Goal: Communication & Community: Answer question/provide support

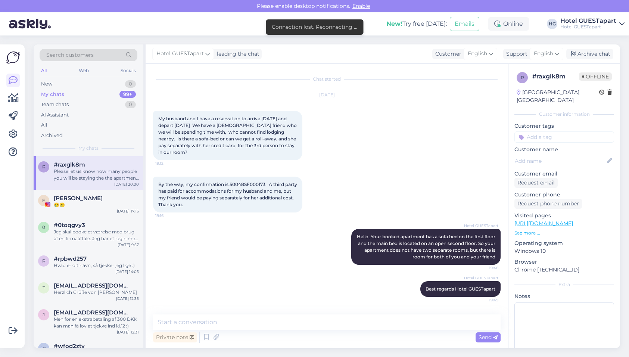
scroll to position [83, 0]
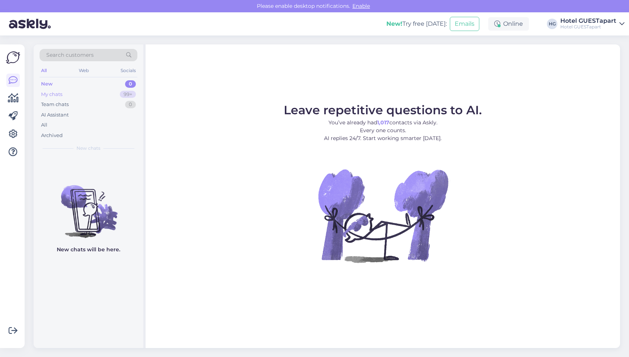
click at [97, 98] on div "My chats 99+" at bounding box center [89, 94] width 98 height 10
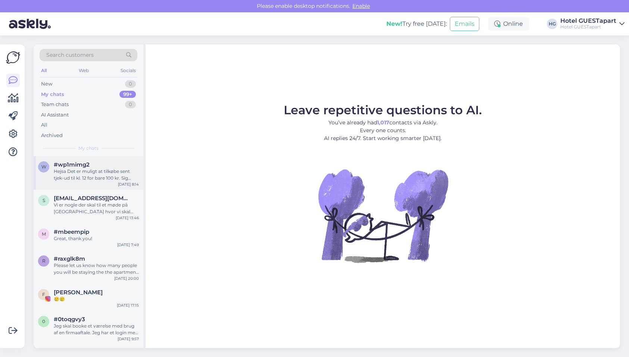
click at [77, 182] on div "w #wp1mimg2 Hejsa Det er muligt at tilkøbe sent tjek-ud til kl. 12 for bare 100…" at bounding box center [89, 173] width 110 height 34
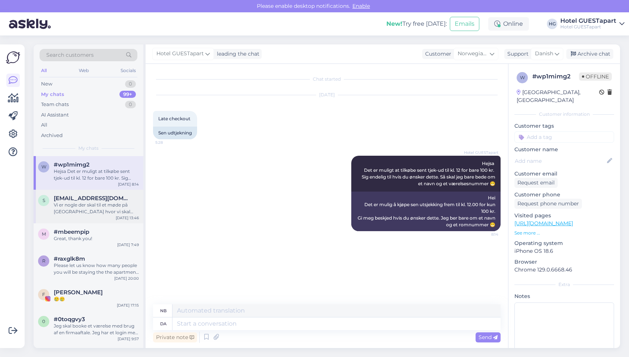
click at [87, 202] on div "Vi er nogle der skal til et møde på Skejby hvor vi skal overnatte, og vi overve…" at bounding box center [96, 208] width 85 height 13
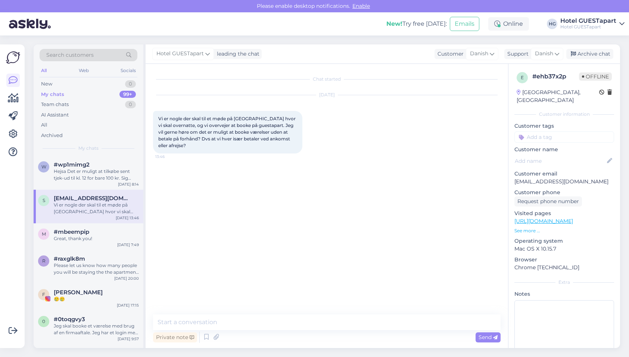
click at [366, 235] on div "Chat started Sep 4 2025 Vi er nogle der skal til et møde på Skejby hvor vi skal…" at bounding box center [330, 189] width 354 height 236
click at [79, 241] on div "Great, thank you!" at bounding box center [96, 238] width 85 height 7
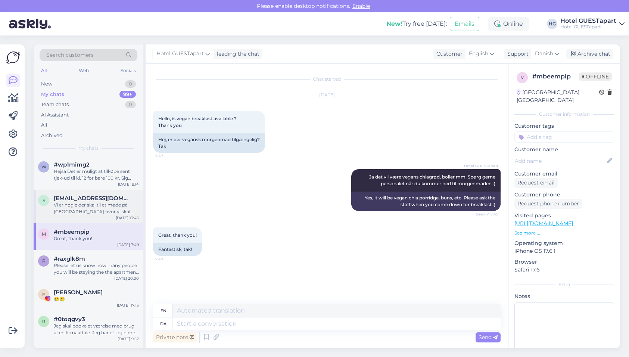
click at [87, 211] on div "Vi er nogle der skal til et møde på Skejby hvor vi skal overnatte, og vi overve…" at bounding box center [96, 208] width 85 height 13
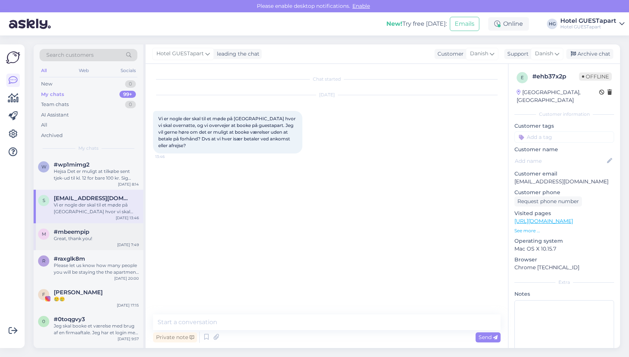
click at [90, 231] on div "#mbeempip" at bounding box center [96, 232] width 85 height 7
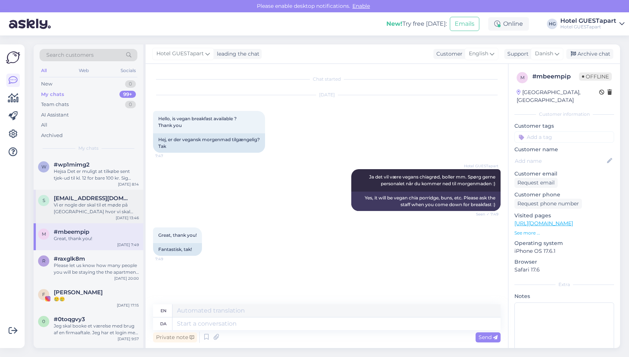
click at [83, 212] on div "Vi er nogle der skal til et møde på Skejby hvor vi skal overnatte, og vi overve…" at bounding box center [96, 208] width 85 height 13
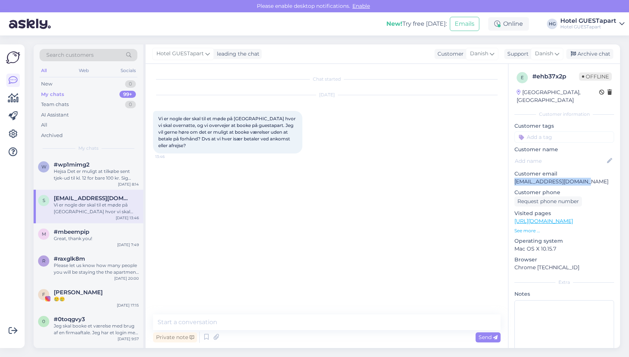
drag, startPoint x: 586, startPoint y: 173, endPoint x: 515, endPoint y: 173, distance: 70.6
click at [515, 178] on p "sirihstrand81@gmail.com" at bounding box center [565, 182] width 100 height 8
copy p "sirihstrand81@gmail.com"
click at [100, 263] on div "Please let us know how many people you will be staying the the apartment when y…" at bounding box center [96, 268] width 85 height 13
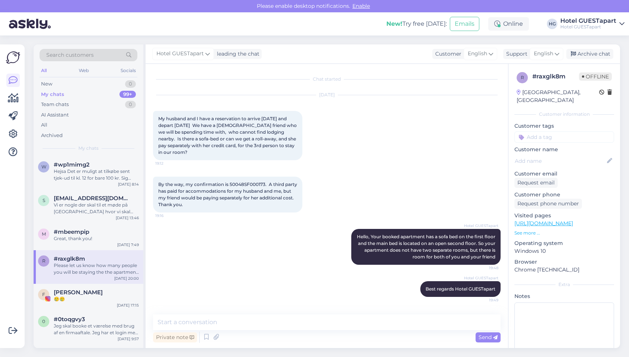
scroll to position [83, 0]
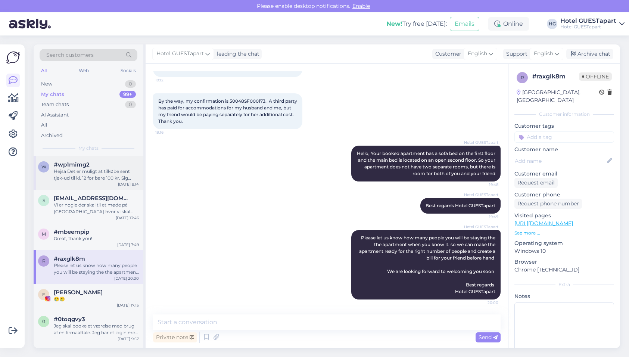
click at [99, 170] on div "Hejsa Det er muligt at tilkøbe sent tjek-ud til kl. 12 for bare 100 kr. Sig end…" at bounding box center [96, 174] width 85 height 13
